Goal: Information Seeking & Learning: Learn about a topic

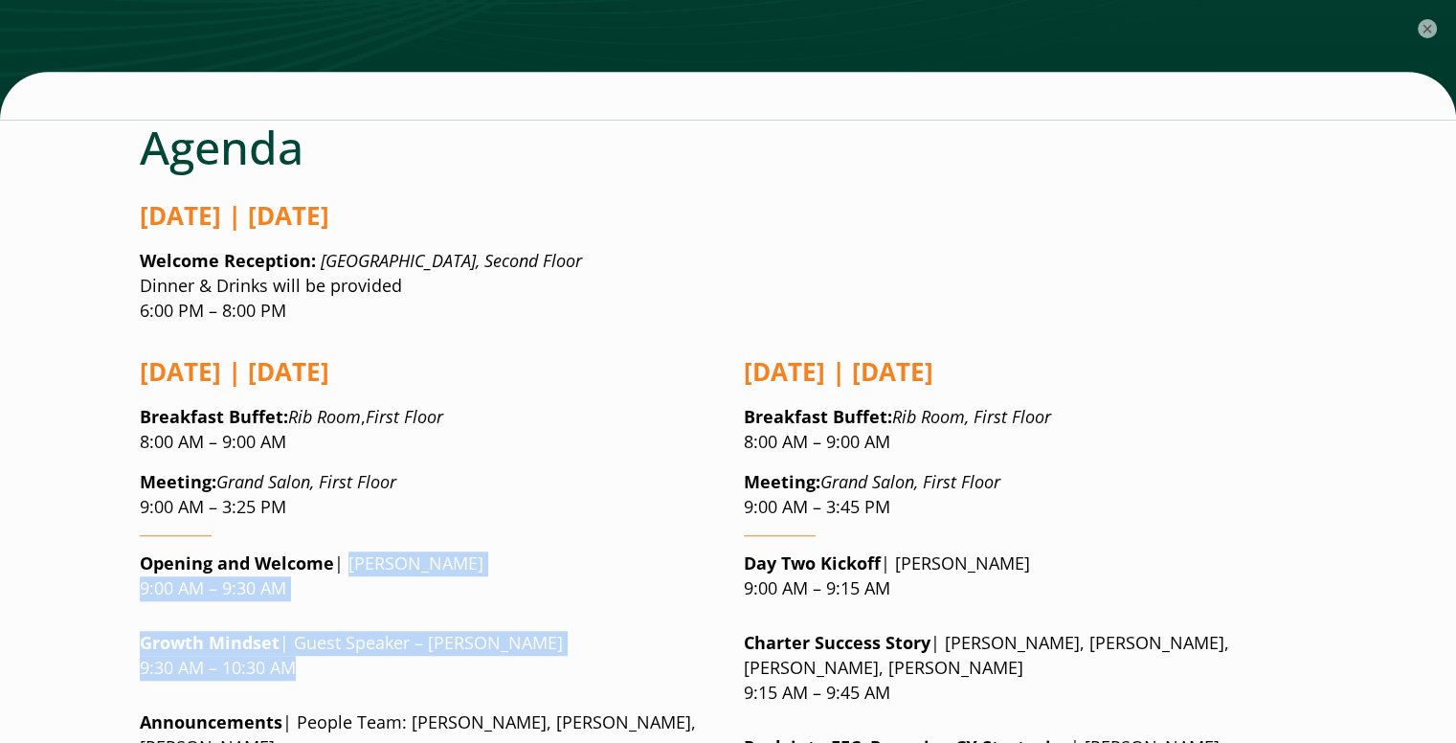
drag, startPoint x: 347, startPoint y: 443, endPoint x: 450, endPoint y: 550, distance: 148.9
click at [450, 631] on p "Growth Mindset | Guest Speaker – Brendan Hall 9:30 AM – 10:30 AM" at bounding box center [426, 656] width 573 height 50
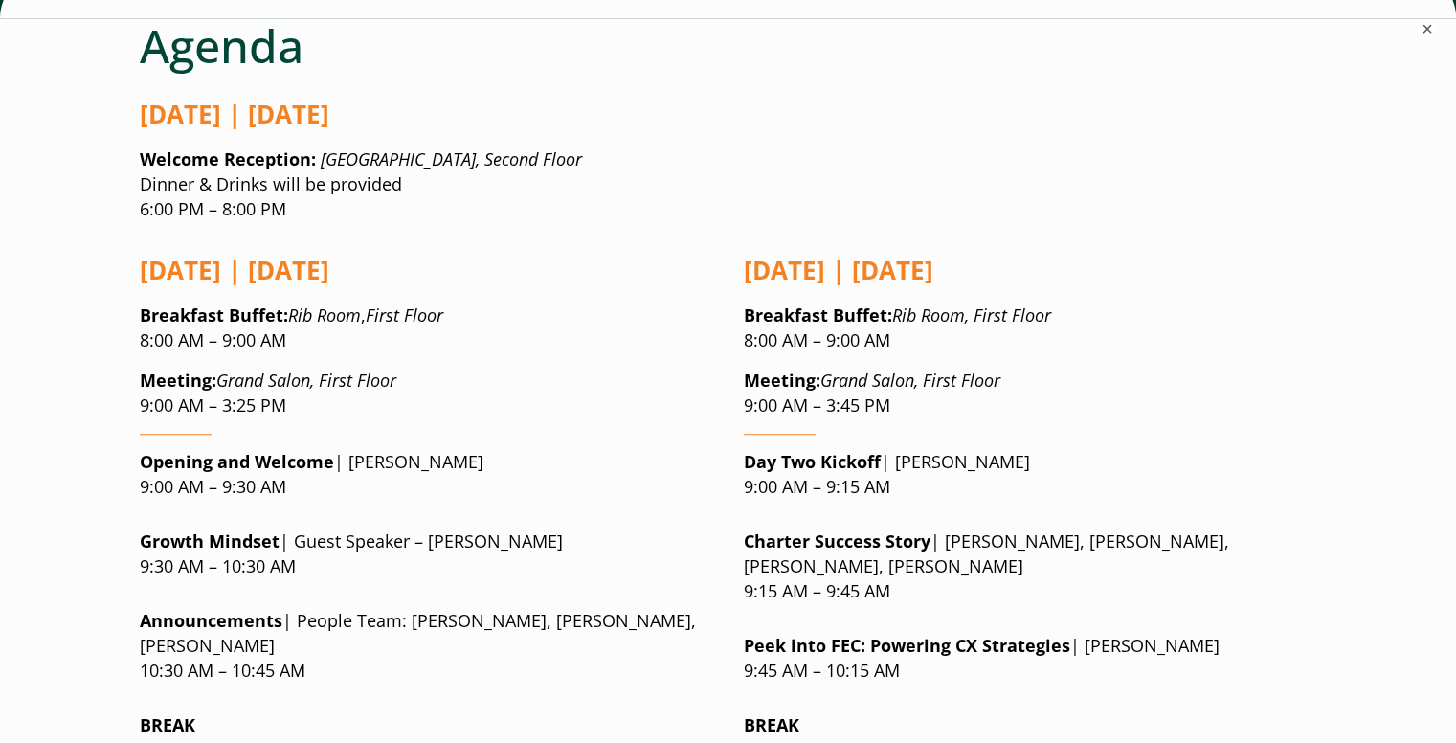
scroll to position [1547, 0]
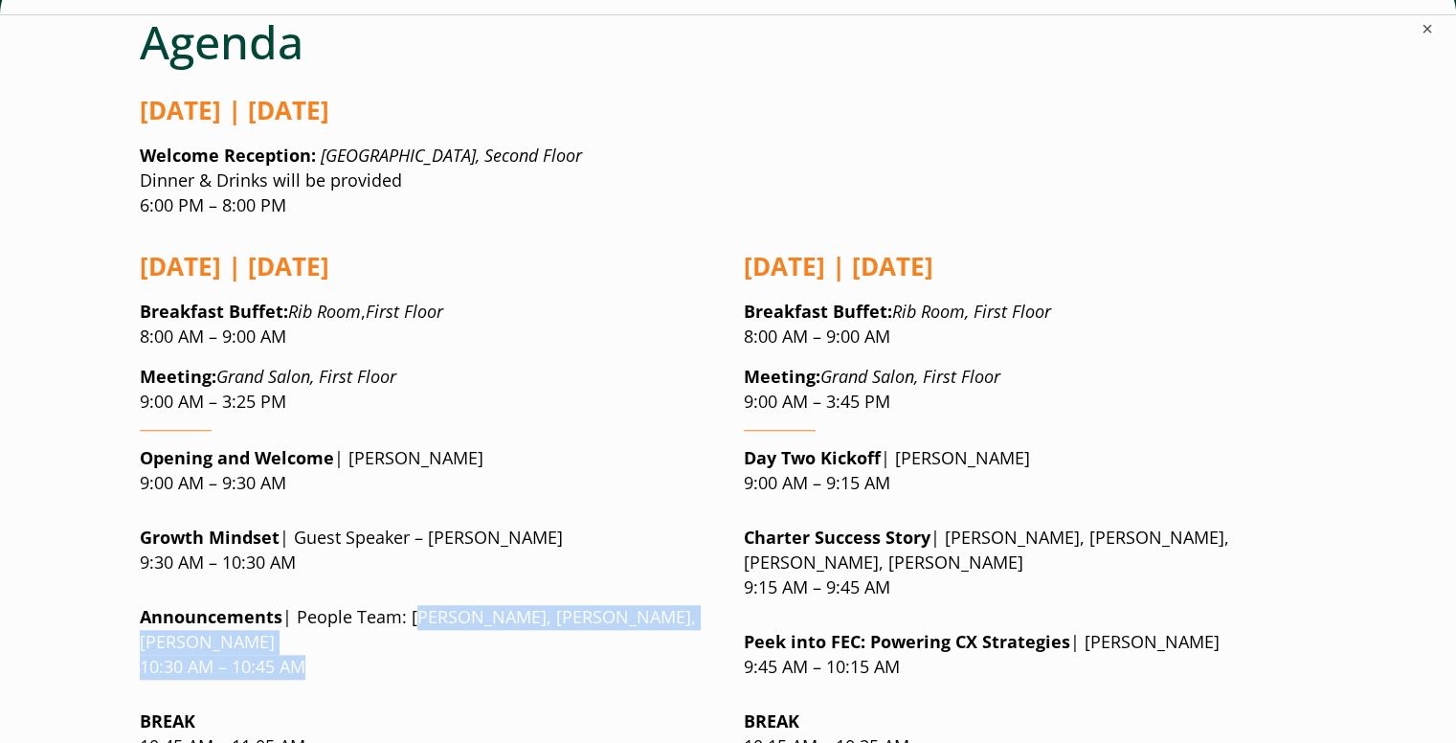
drag, startPoint x: 417, startPoint y: 497, endPoint x: 443, endPoint y: 546, distance: 55.2
click at [443, 605] on p "Announcements | People Team: Bella Cope, Sarah Wishnick, Ameerah Muhammad 10:30…" at bounding box center [426, 642] width 573 height 75
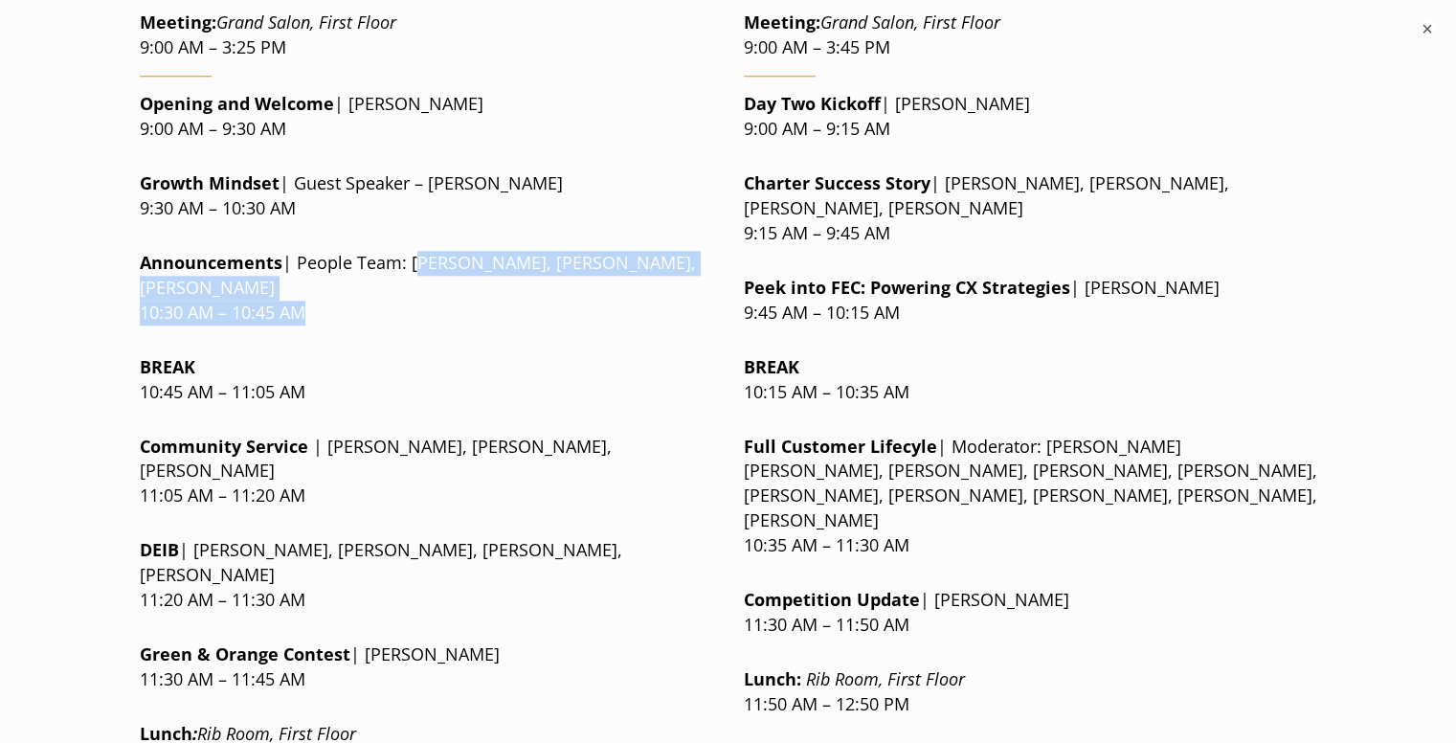
scroll to position [1903, 0]
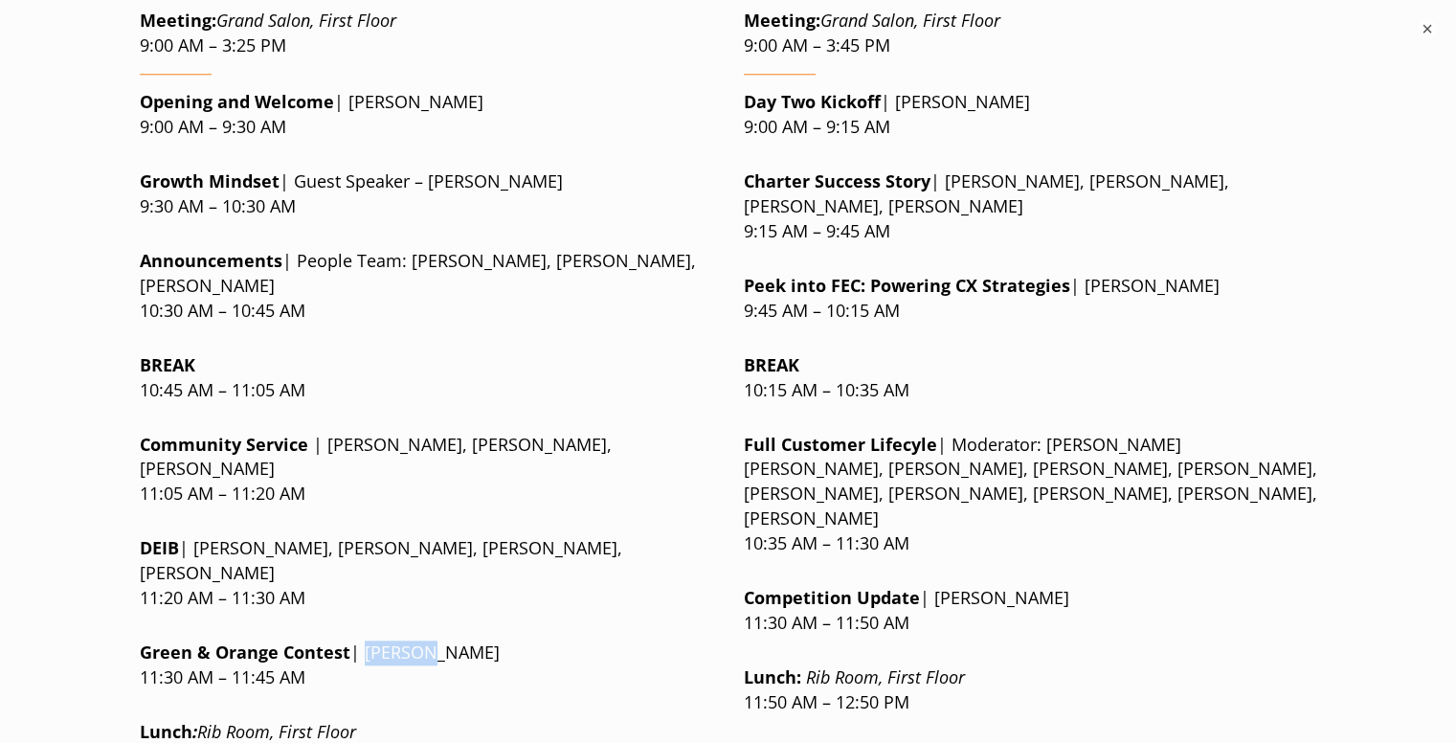
drag, startPoint x: 365, startPoint y: 485, endPoint x: 458, endPoint y: 489, distance: 92.9
click at [458, 640] on p "Green & Orange Contest | Jen Lee 11:30 AM – 11:45 AM" at bounding box center [426, 665] width 573 height 50
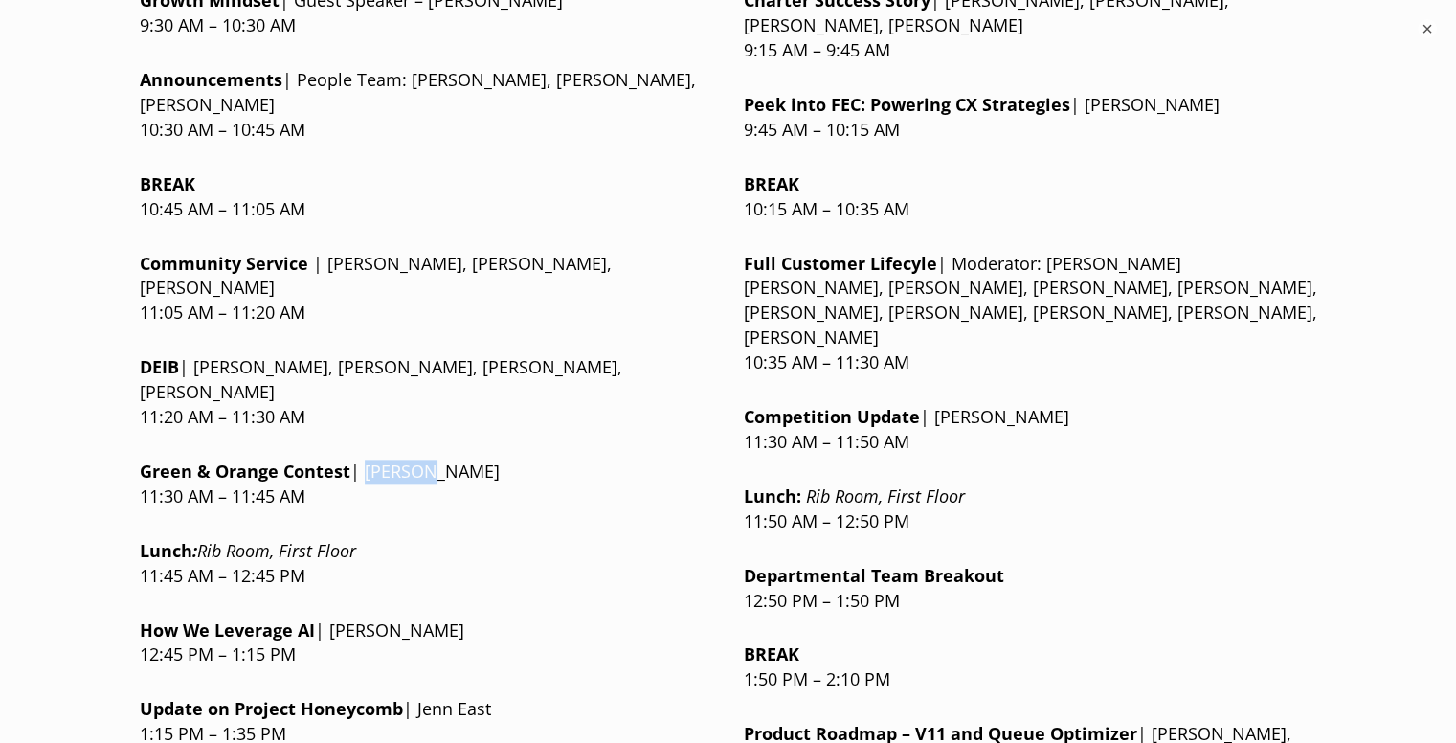
scroll to position [2087, 0]
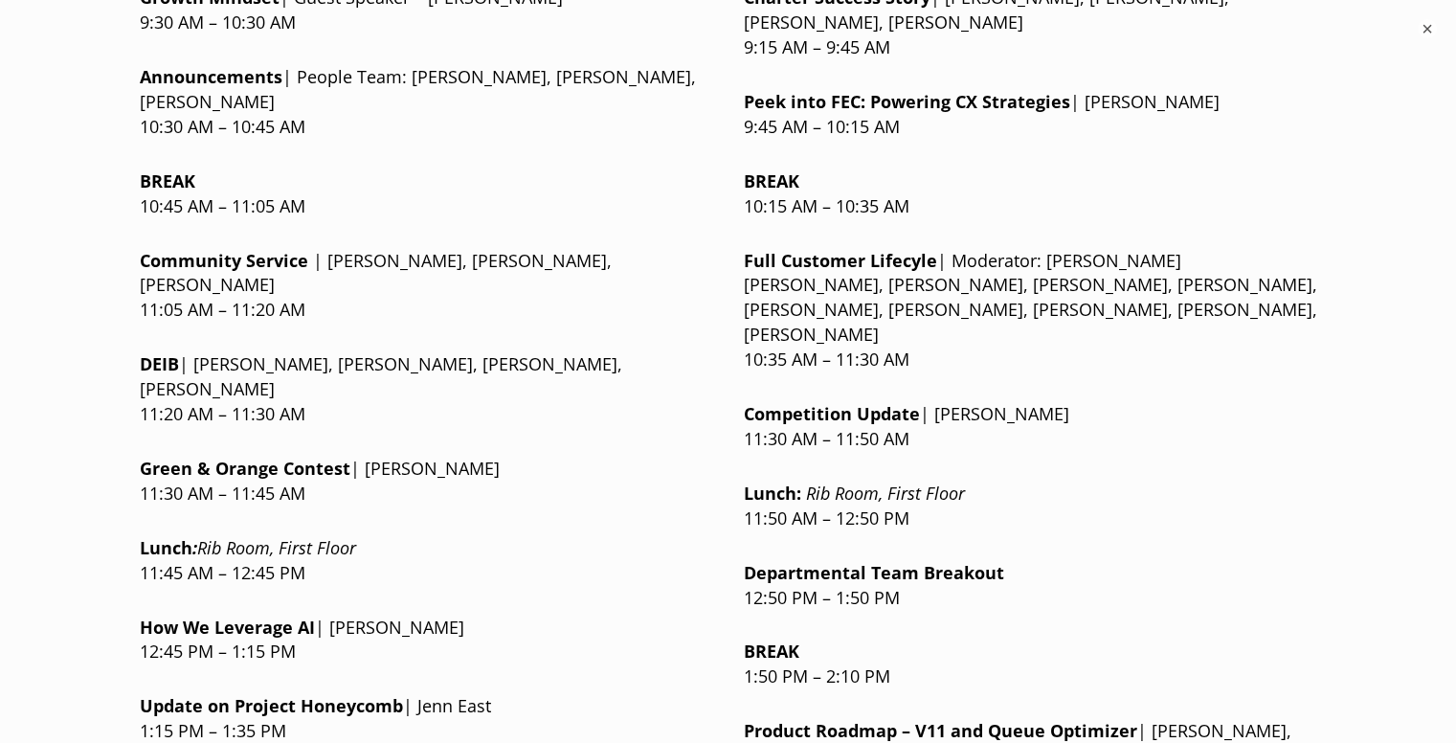
click at [435, 522] on div at bounding box center [426, 529] width 573 height 14
drag, startPoint x: 365, startPoint y: 299, endPoint x: 421, endPoint y: 300, distance: 56.5
click at [421, 457] on p "Green & Orange Contest | Jen Lee 11:30 AM – 11:45 AM" at bounding box center [426, 482] width 573 height 50
drag, startPoint x: 421, startPoint y: 300, endPoint x: 372, endPoint y: 294, distance: 49.2
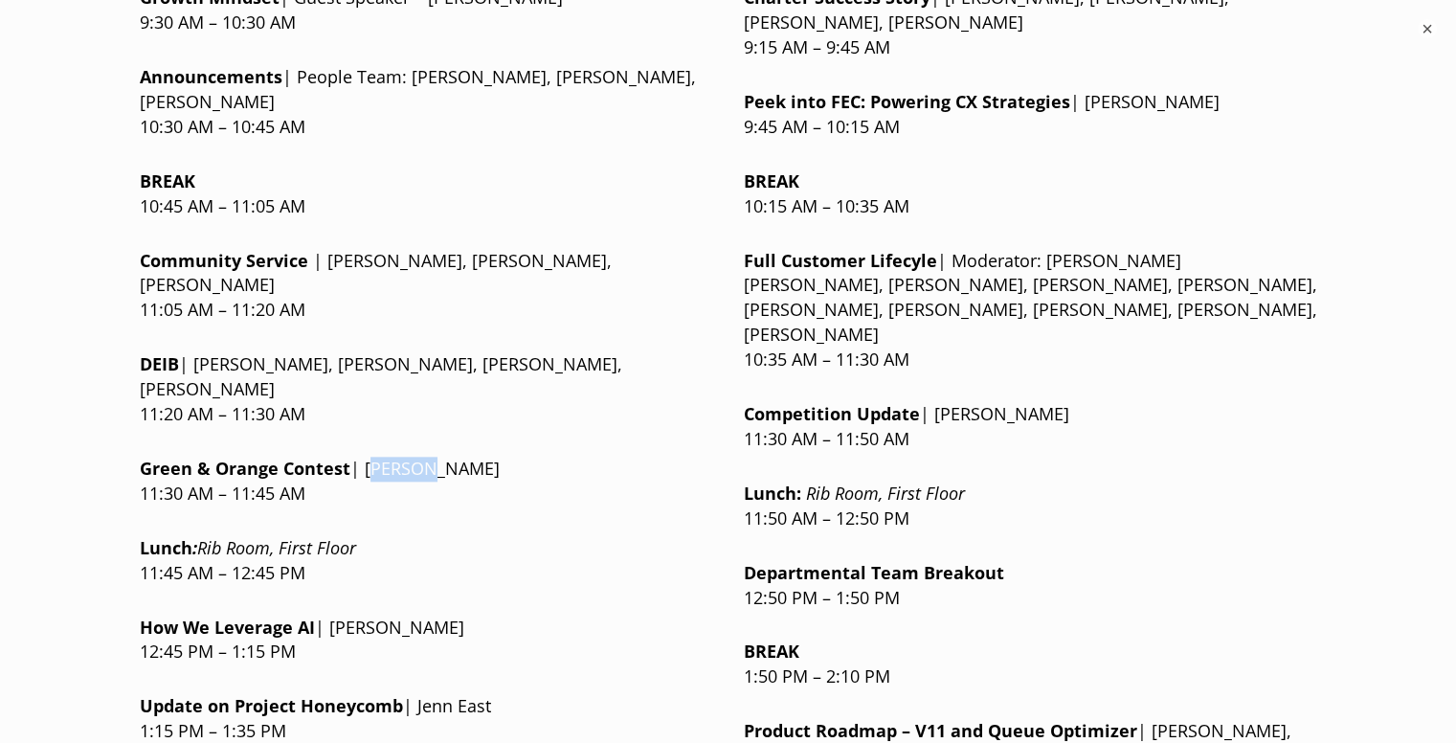
click at [372, 457] on p "Green & Orange Contest | Jen Lee 11:30 AM – 11:45 AM" at bounding box center [426, 482] width 573 height 50
click at [502, 457] on p "Green & Orange Contest | Jen Lee 11:30 AM – 11:45 AM" at bounding box center [426, 482] width 573 height 50
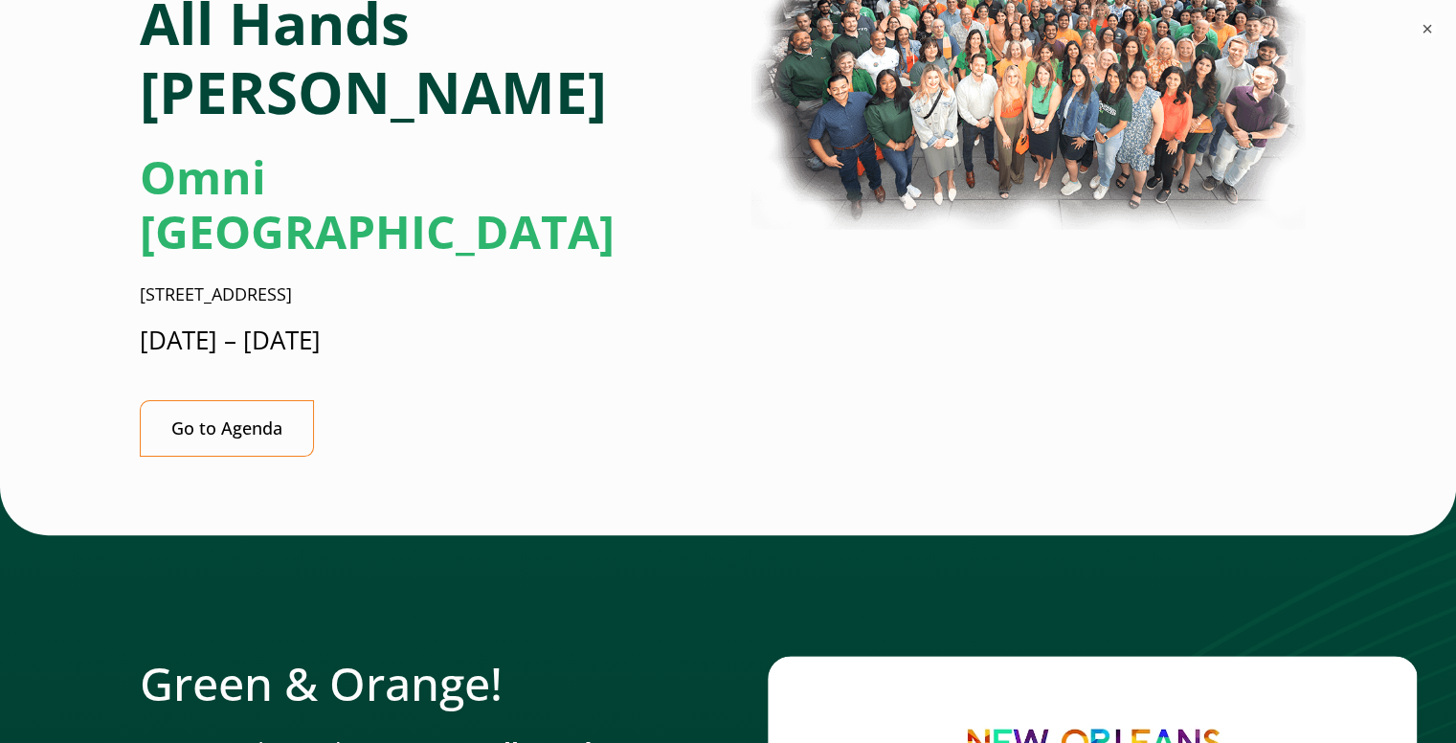
scroll to position [0, 0]
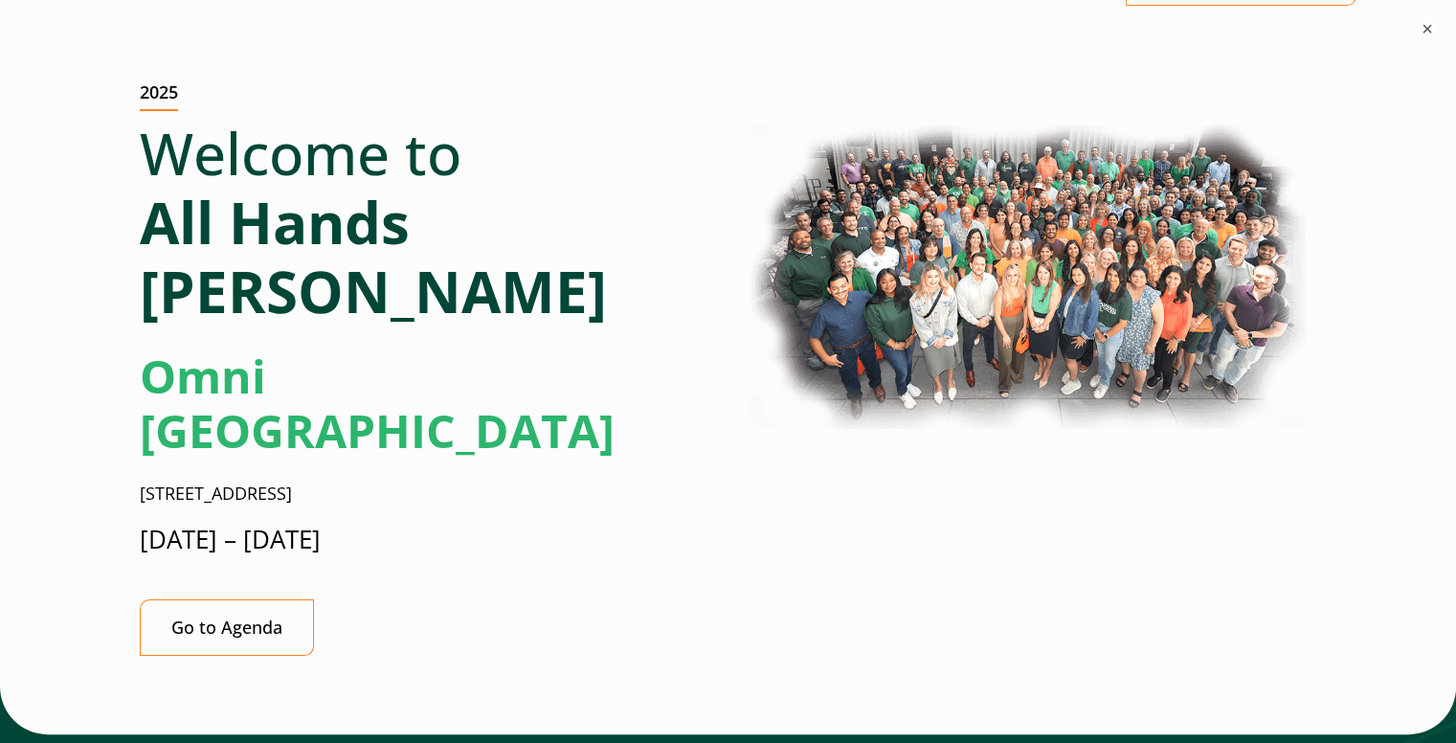
scroll to position [218, 0]
